Goal: Communication & Community: Answer question/provide support

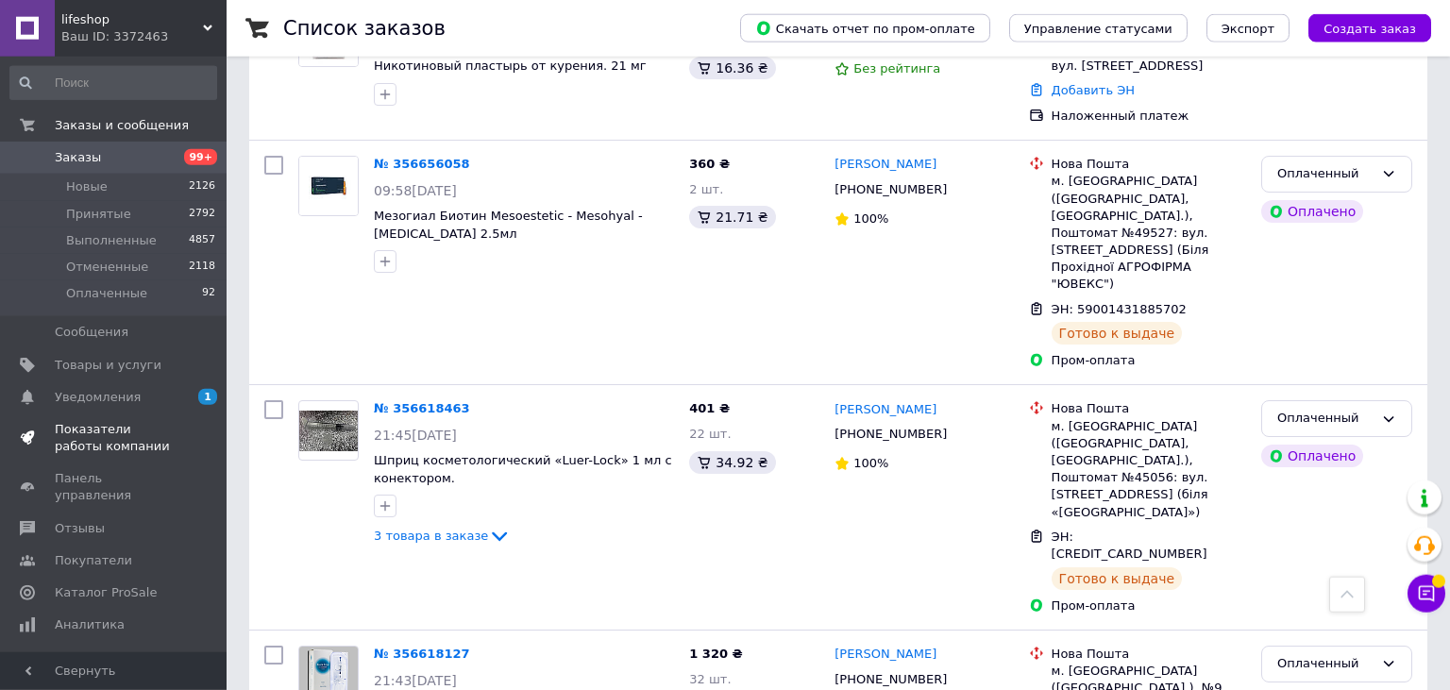
scroll to position [3988, 0]
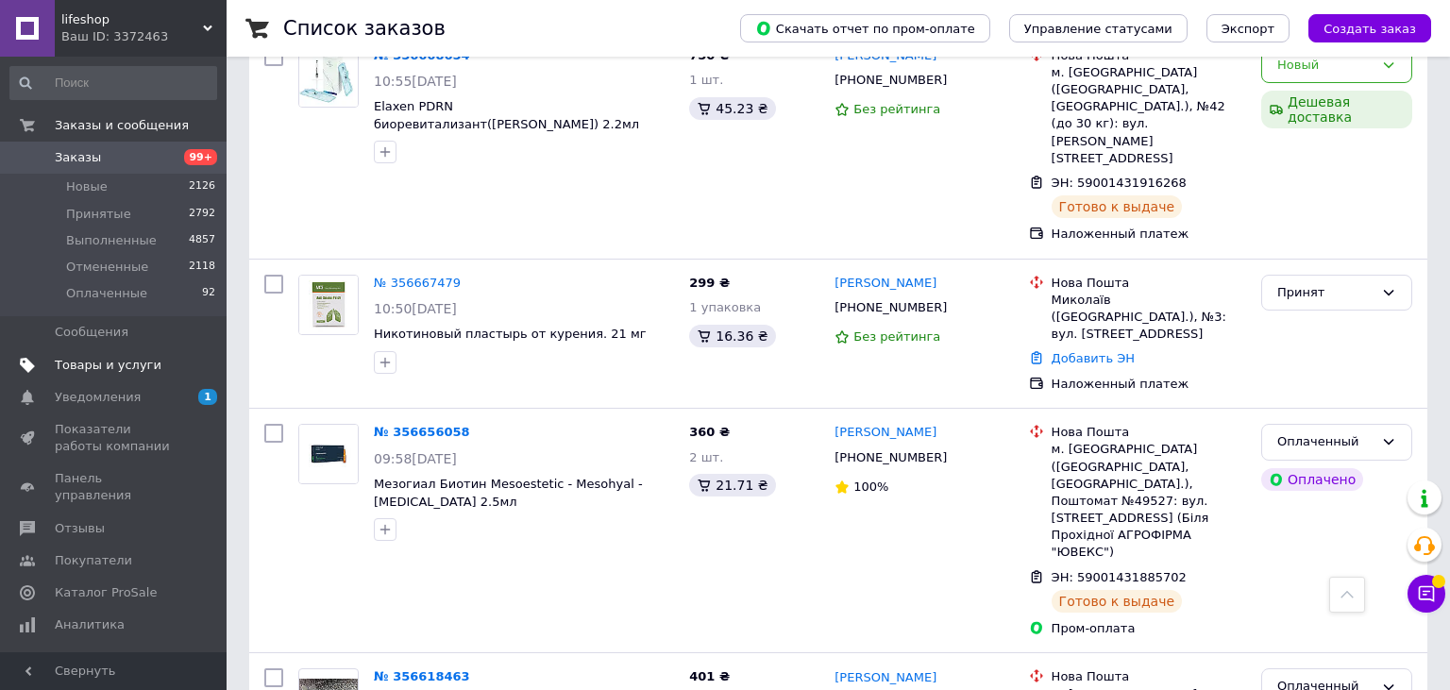
click at [134, 367] on span "Товары и услуги" at bounding box center [108, 365] width 107 height 17
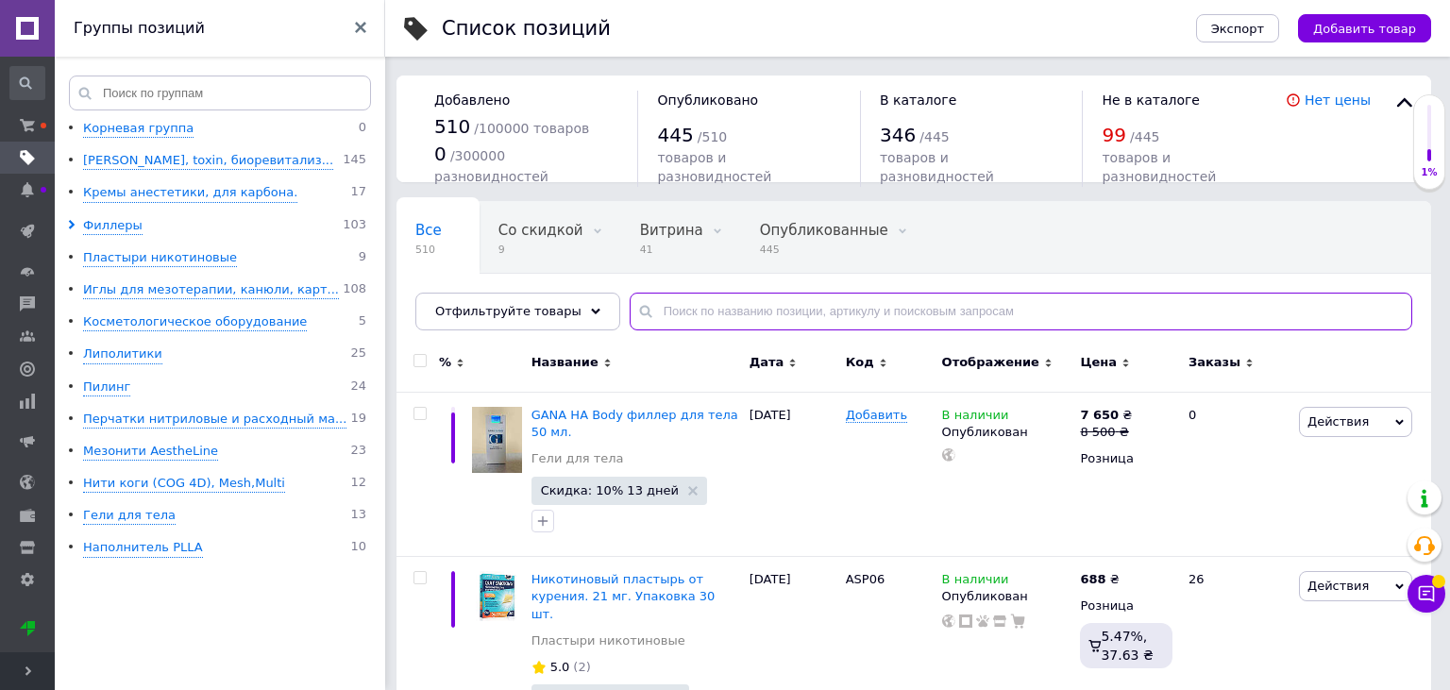
click at [731, 312] on input "text" at bounding box center [1021, 312] width 783 height 38
click at [711, 303] on input "text" at bounding box center [1021, 312] width 783 height 38
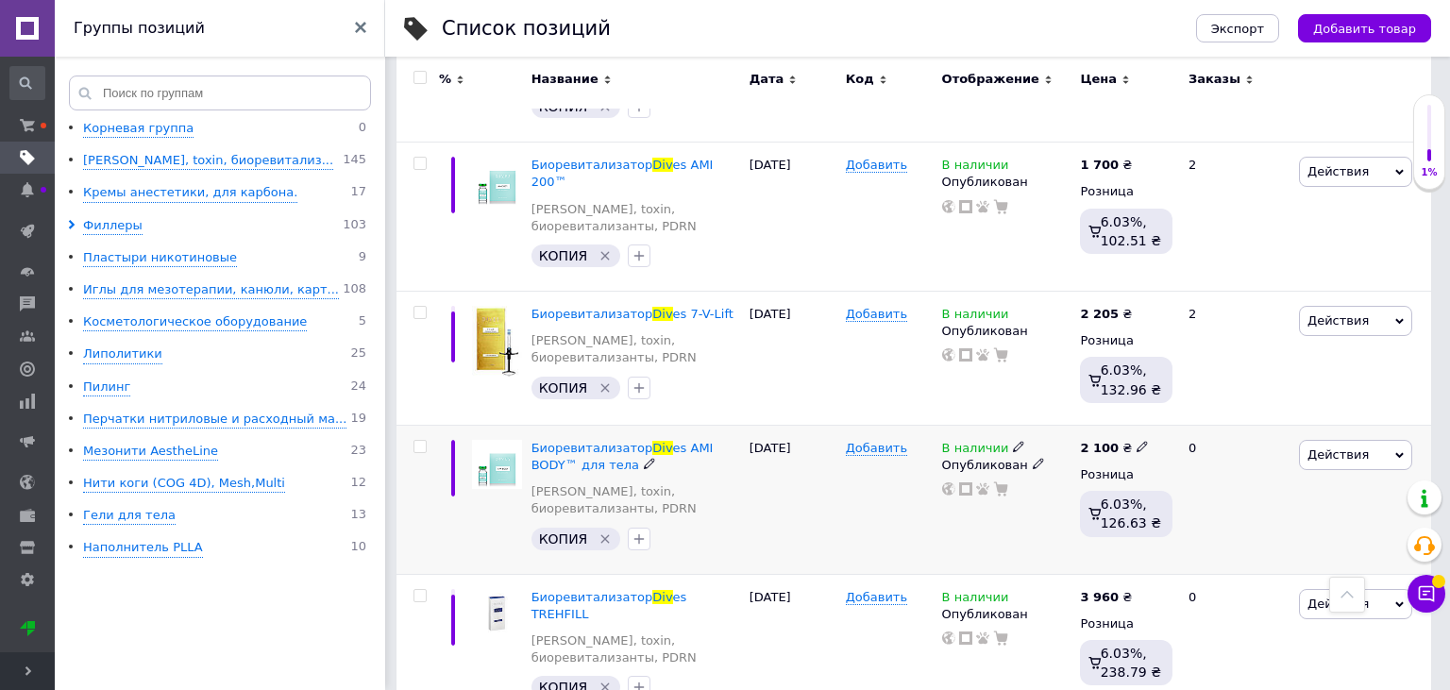
scroll to position [400, 0]
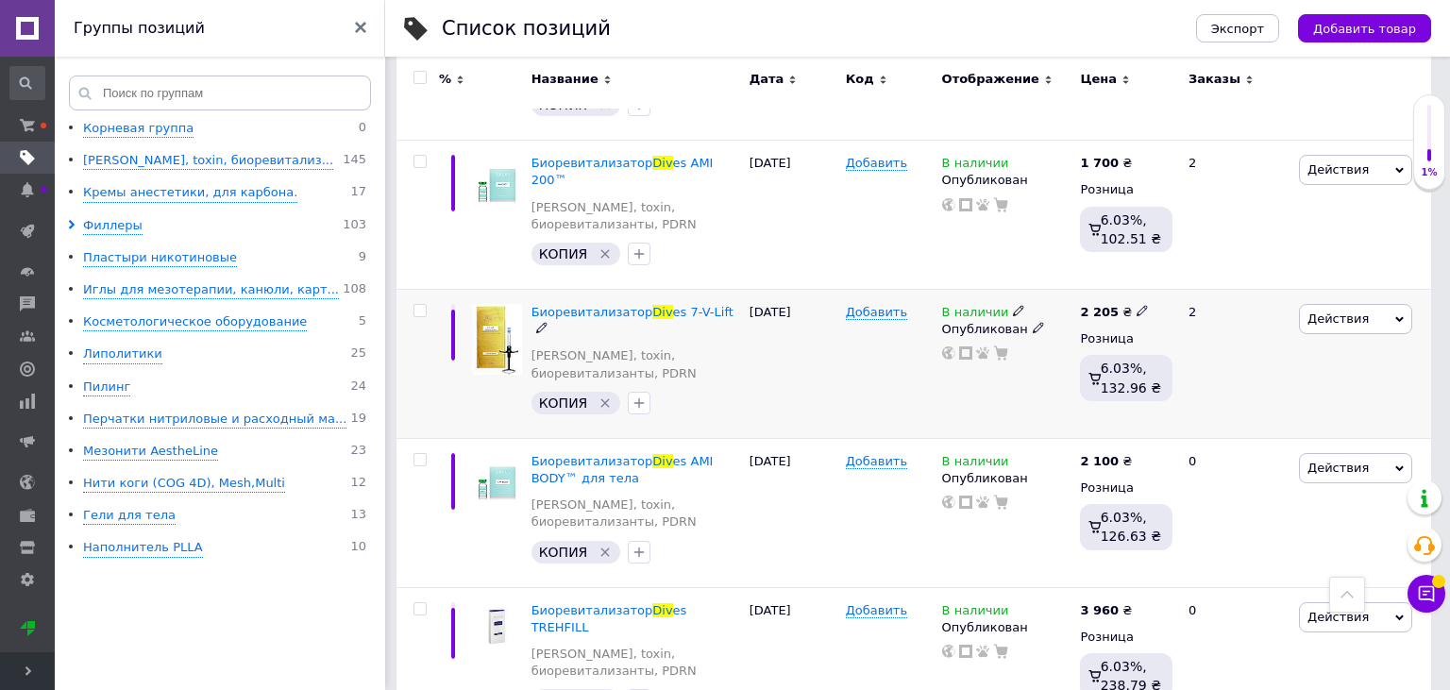
type input "DIv"
click at [558, 304] on div "Биоревитализатор Div es 7-V-Lift Мезо коктейли, toxin, биоревитализанты, PDRN" at bounding box center [636, 348] width 209 height 88
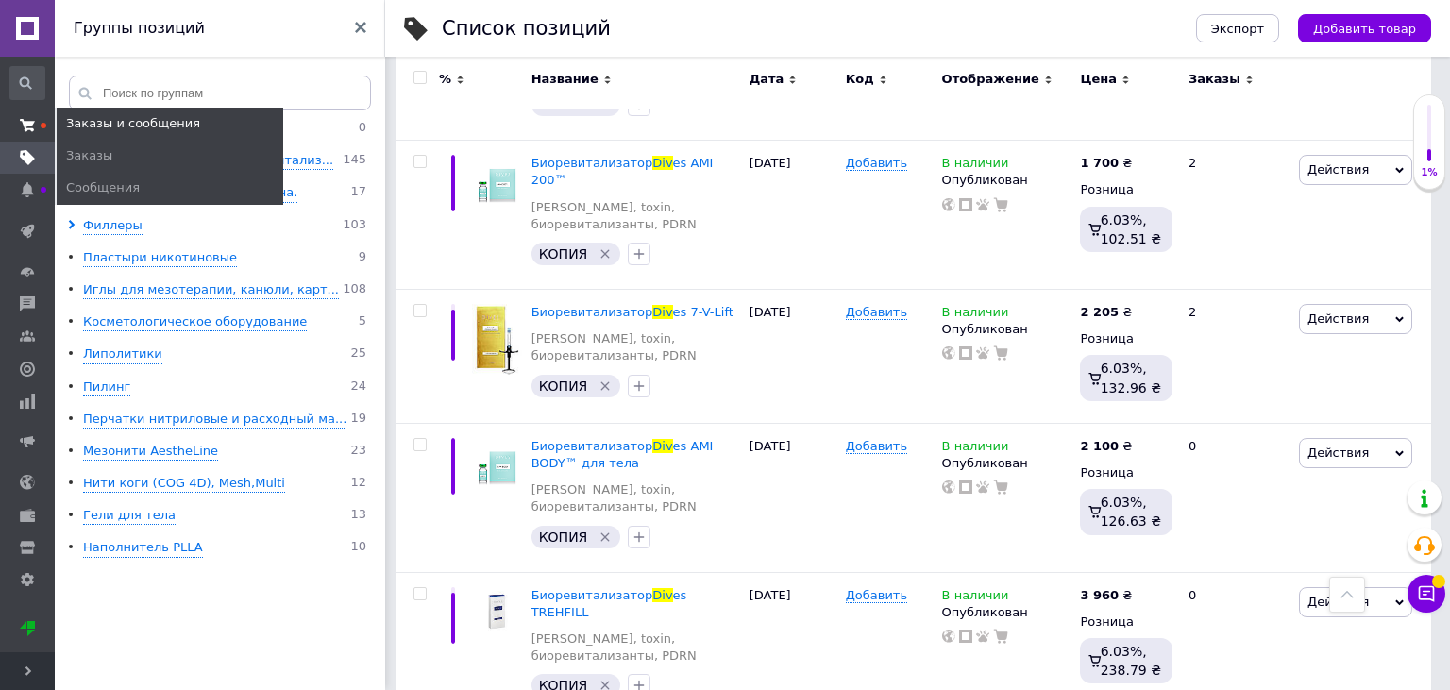
click at [21, 127] on icon at bounding box center [27, 125] width 15 height 15
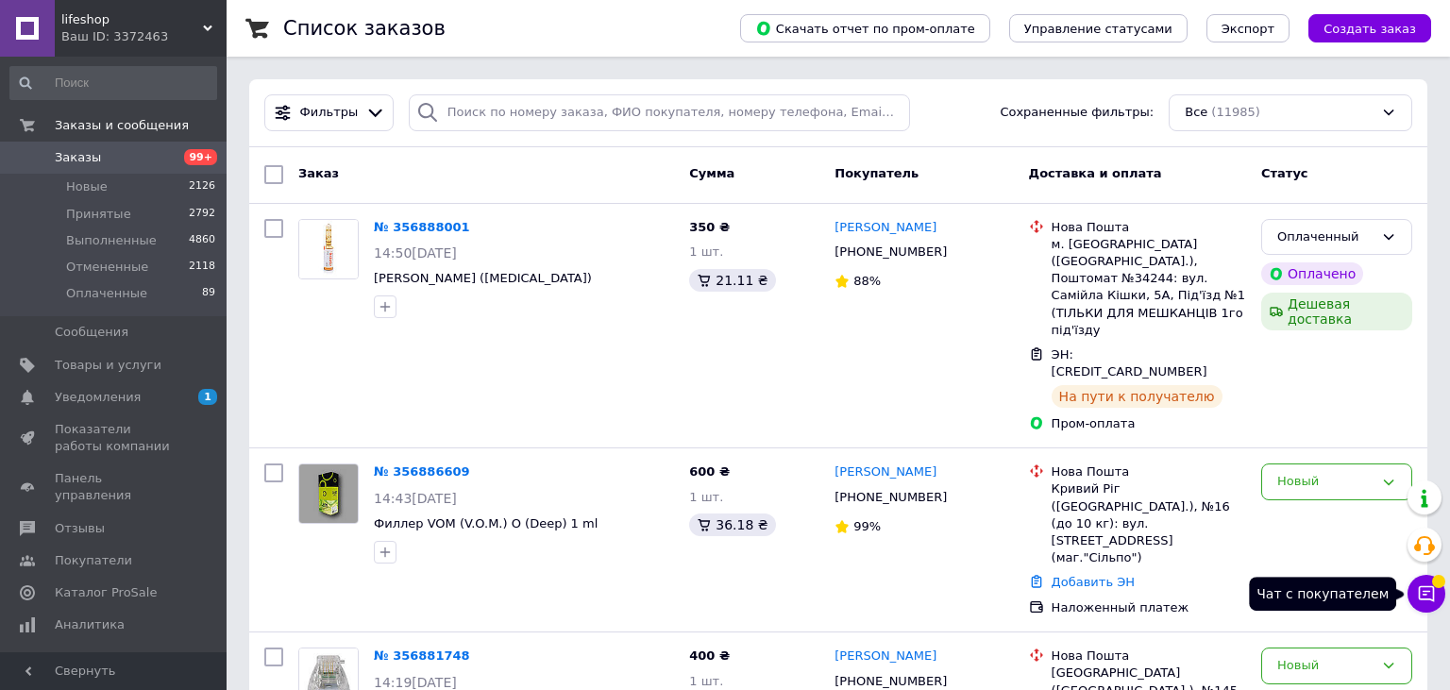
click at [1423, 606] on button "Чат с покупателем" at bounding box center [1427, 594] width 38 height 38
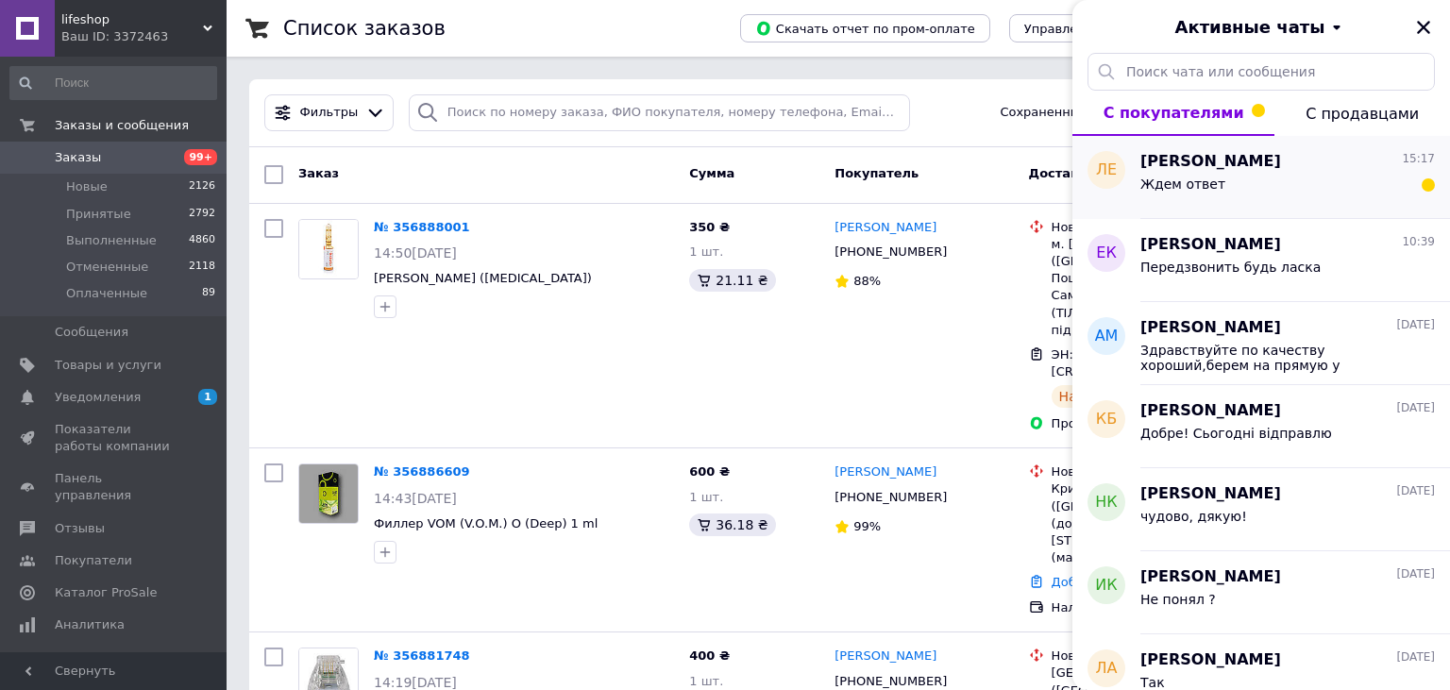
click at [1284, 186] on div "Ждем ответ" at bounding box center [1288, 188] width 295 height 30
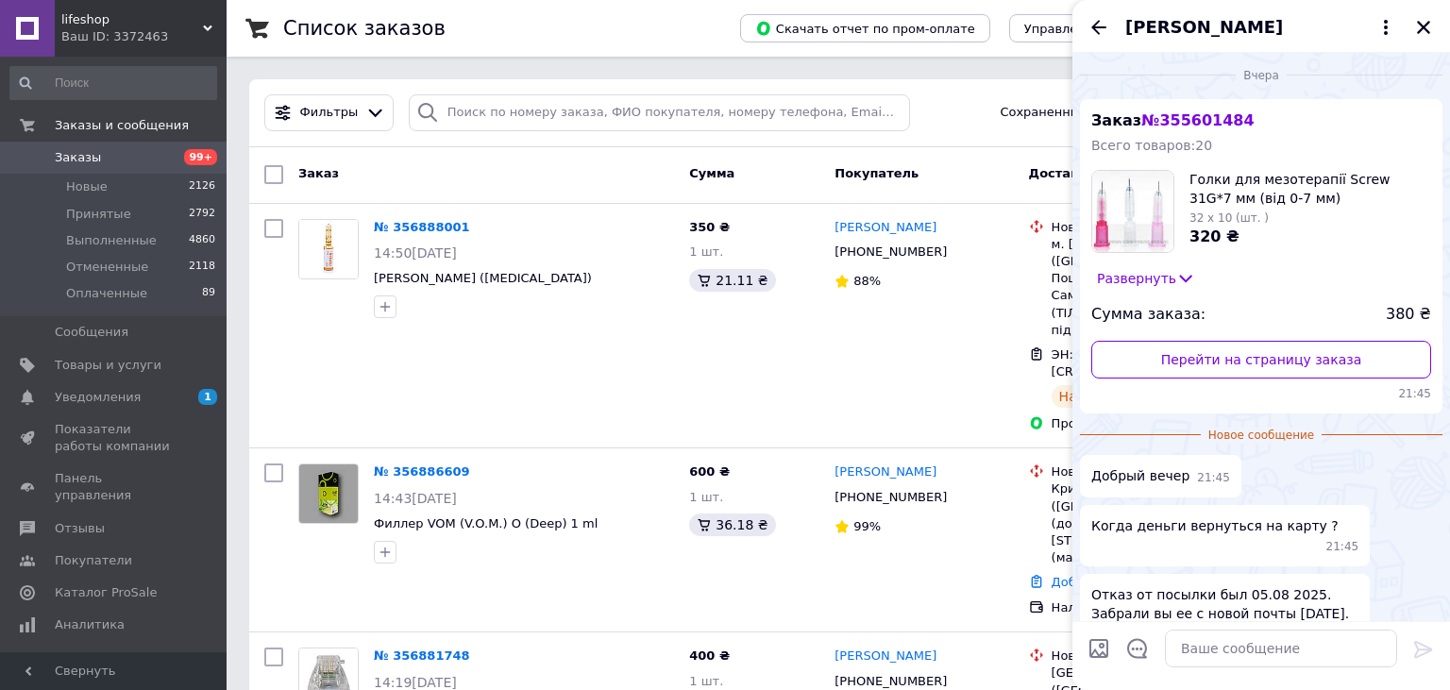
scroll to position [211, 0]
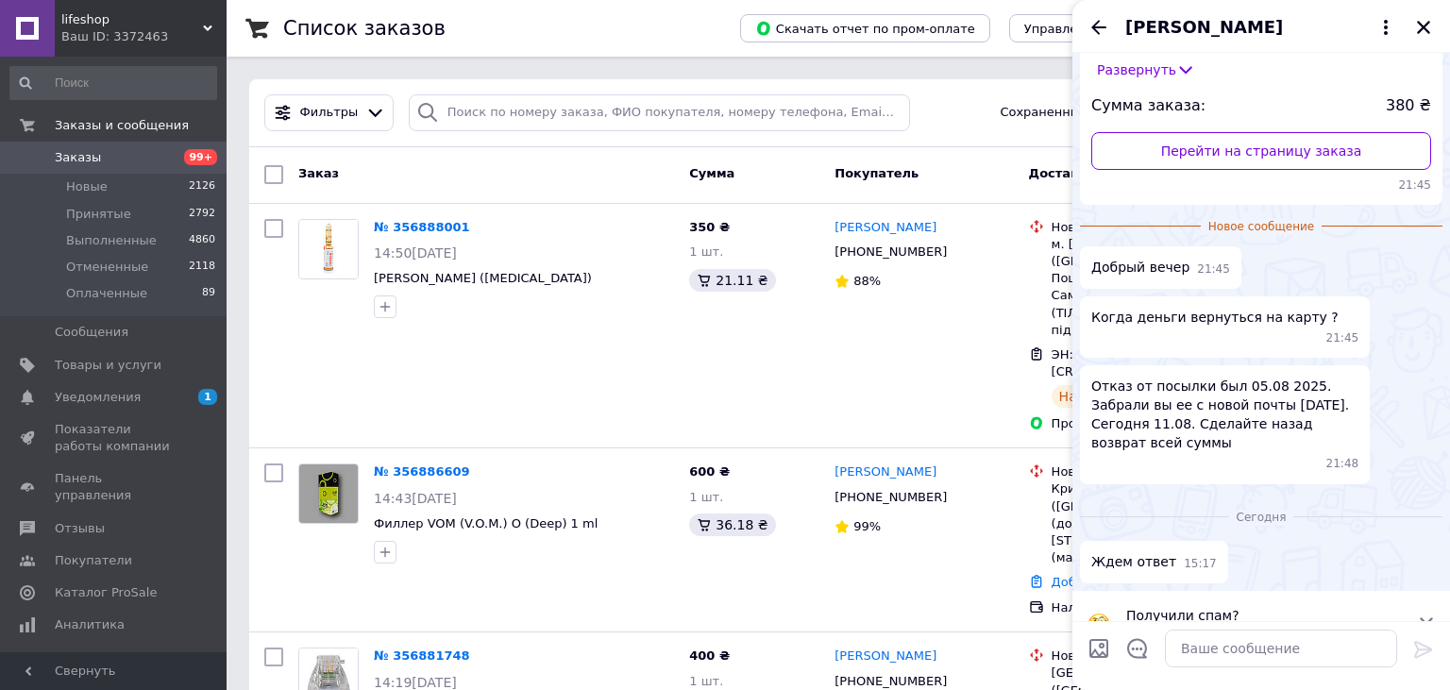
click at [1427, 618] on icon at bounding box center [1426, 624] width 13 height 13
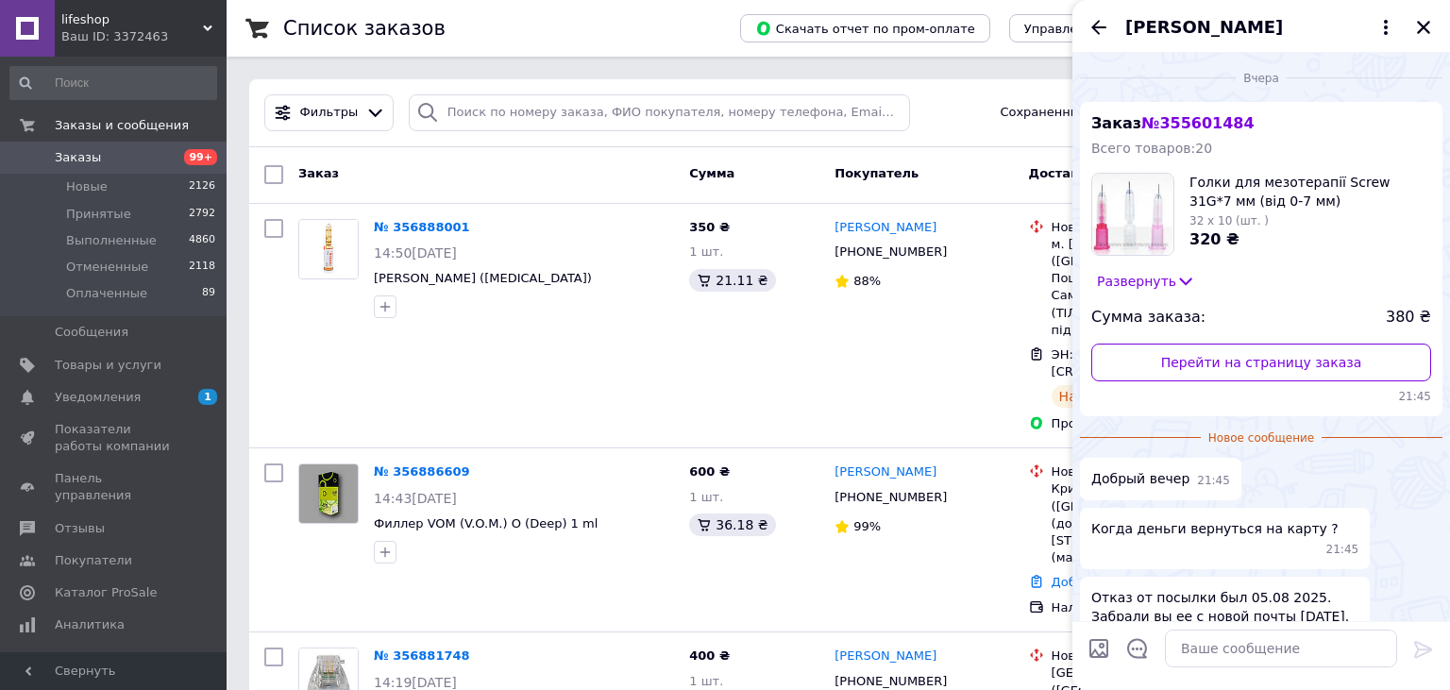
scroll to position [142, 0]
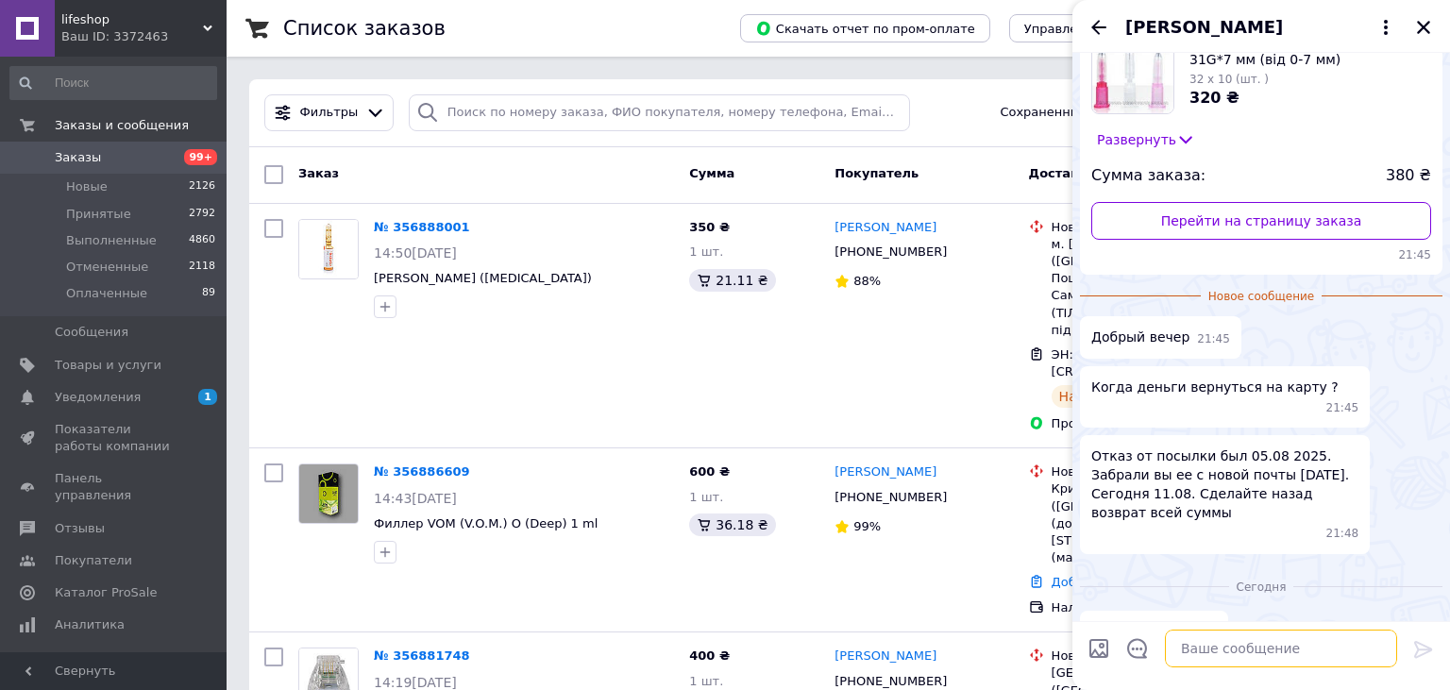
click at [1292, 634] on textarea at bounding box center [1281, 649] width 232 height 38
click at [1105, 30] on icon "Назад" at bounding box center [1099, 27] width 23 height 23
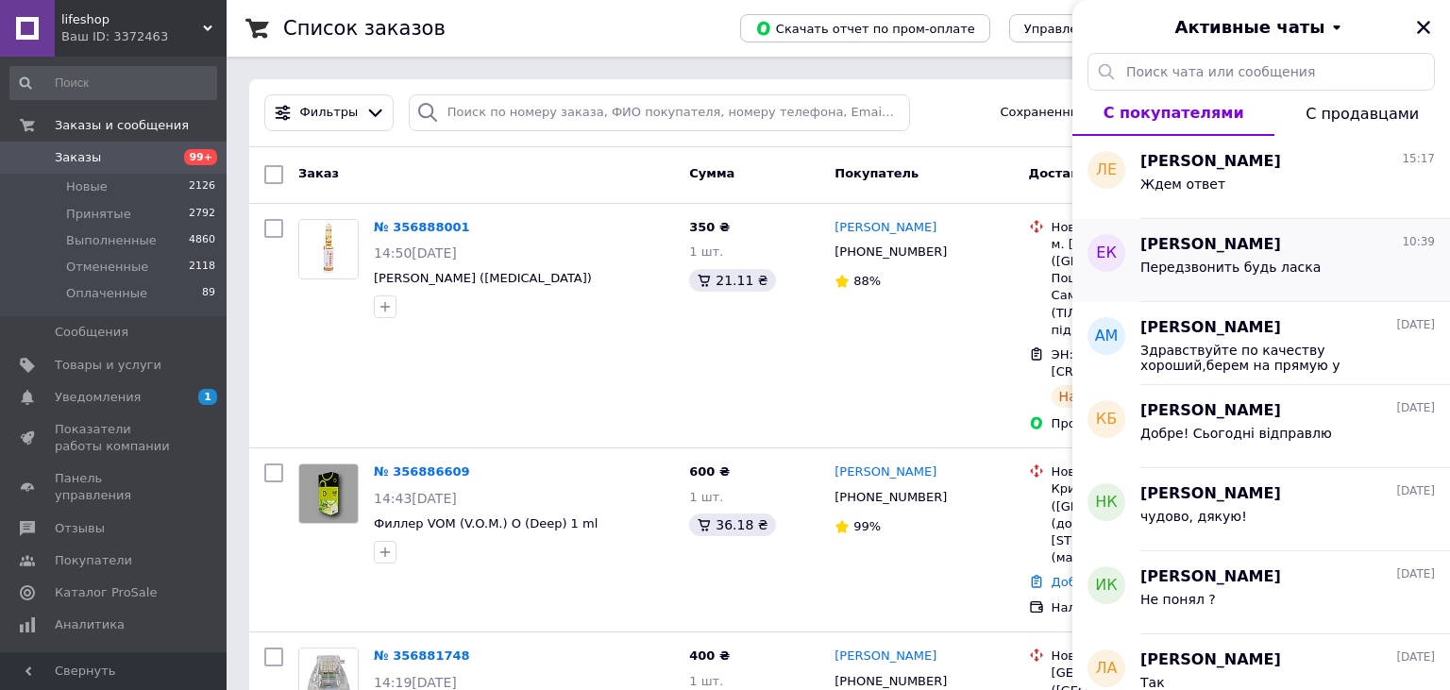
click at [1294, 264] on span "Передзвонить будь ласка" at bounding box center [1231, 267] width 180 height 15
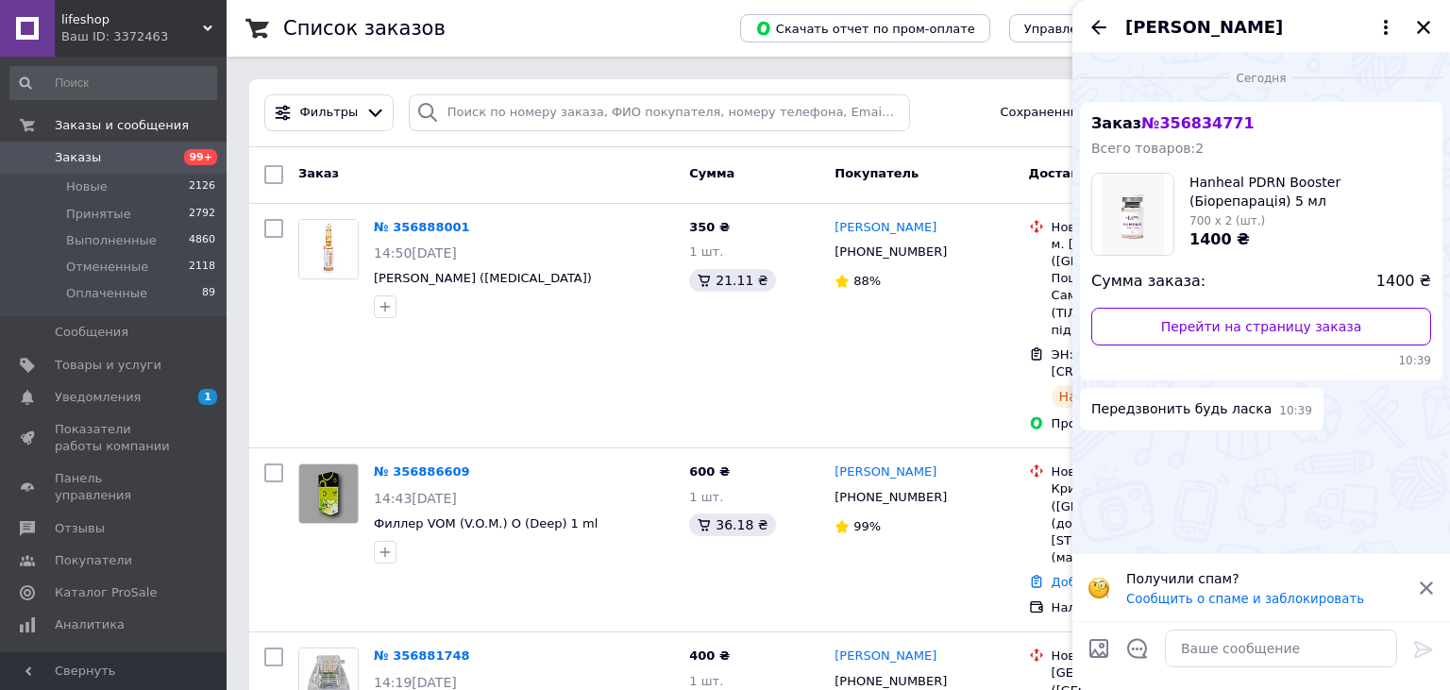
click at [1430, 14] on div "[PERSON_NAME]" at bounding box center [1262, 26] width 378 height 53
click at [1422, 33] on icon "Закрыть" at bounding box center [1423, 27] width 17 height 17
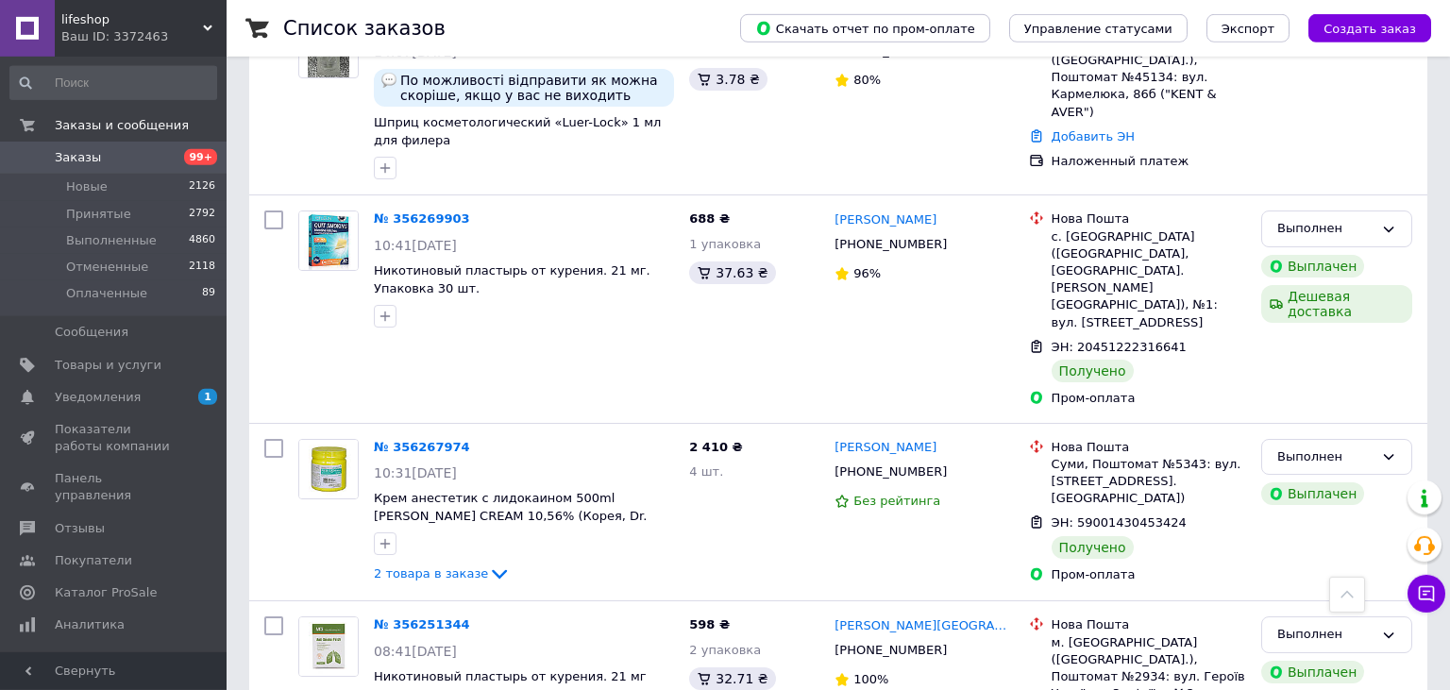
scroll to position [10534, 0]
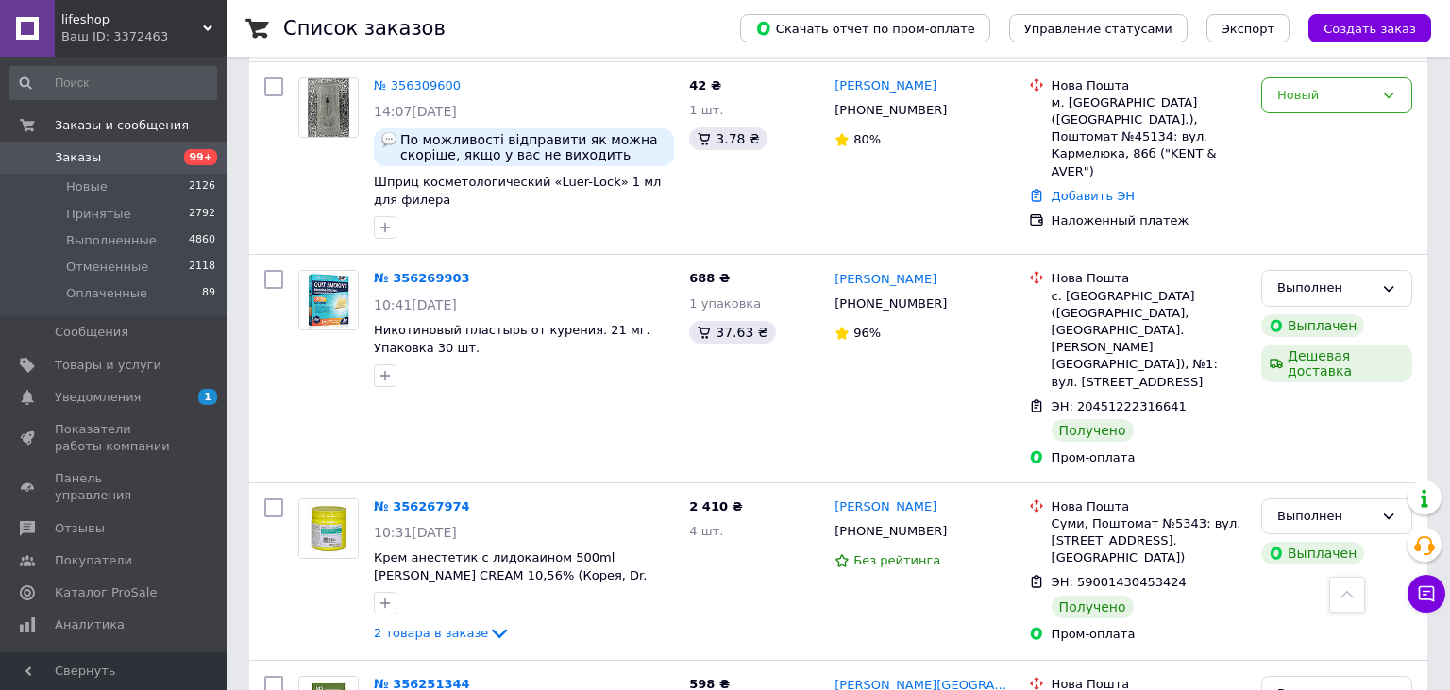
click at [1358, 599] on div at bounding box center [1347, 595] width 36 height 36
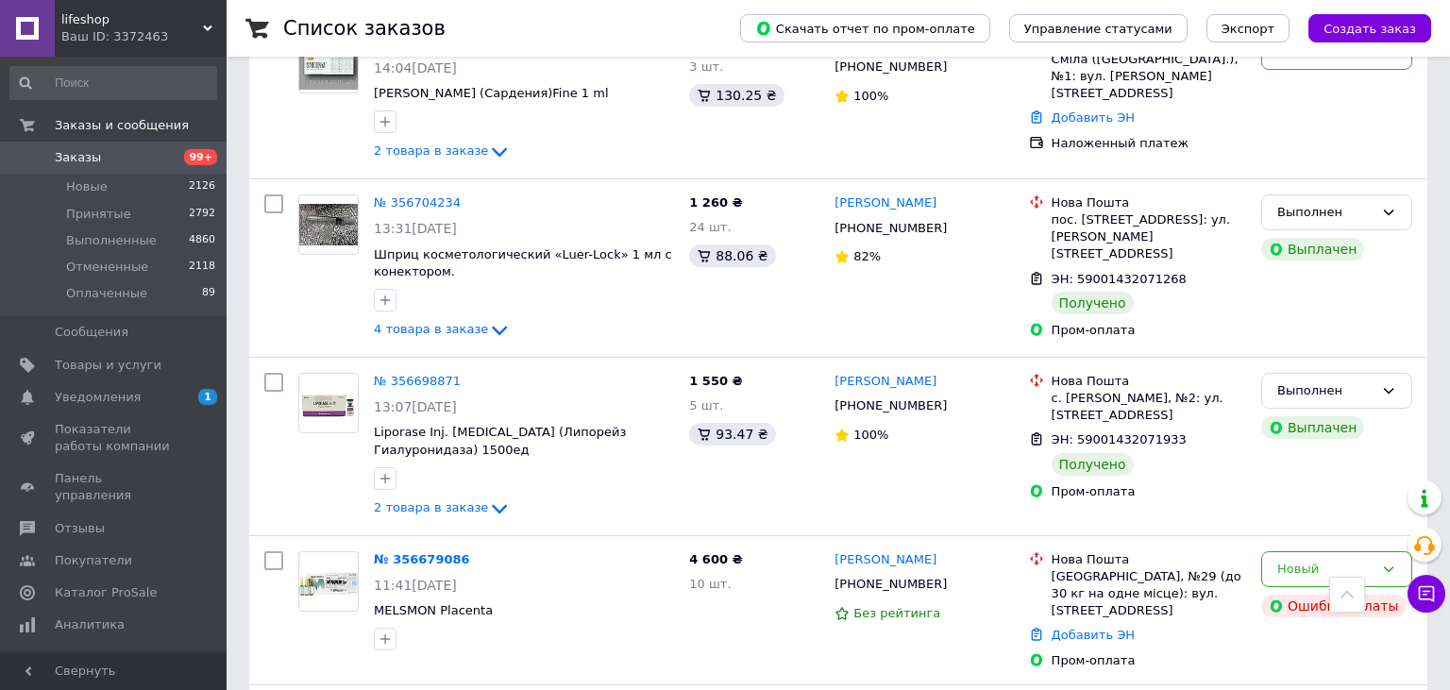
scroll to position [0, 0]
